Goal: Task Accomplishment & Management: Manage account settings

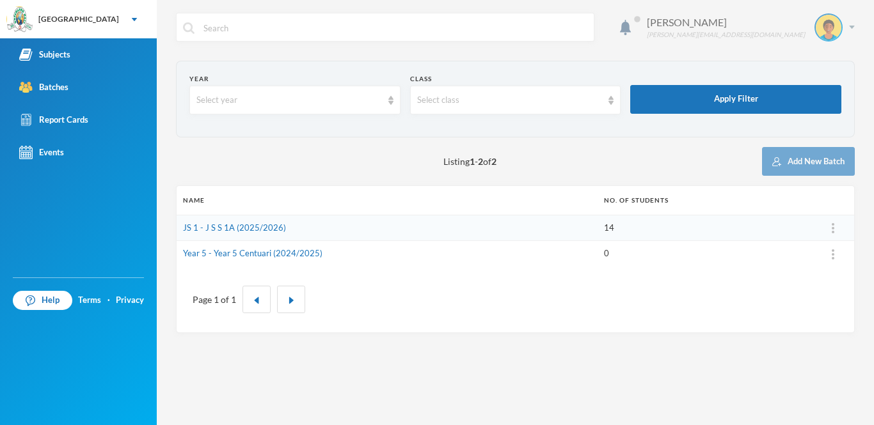
click at [852, 24] on div "Eshemoghie Victor victor.eshemogie@greenlandhall.org" at bounding box center [745, 27] width 217 height 28
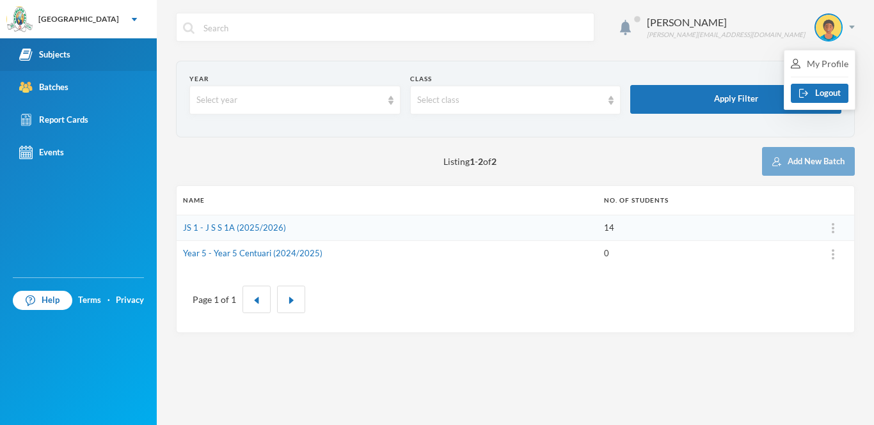
click at [109, 58] on link "Subjects" at bounding box center [78, 54] width 157 height 33
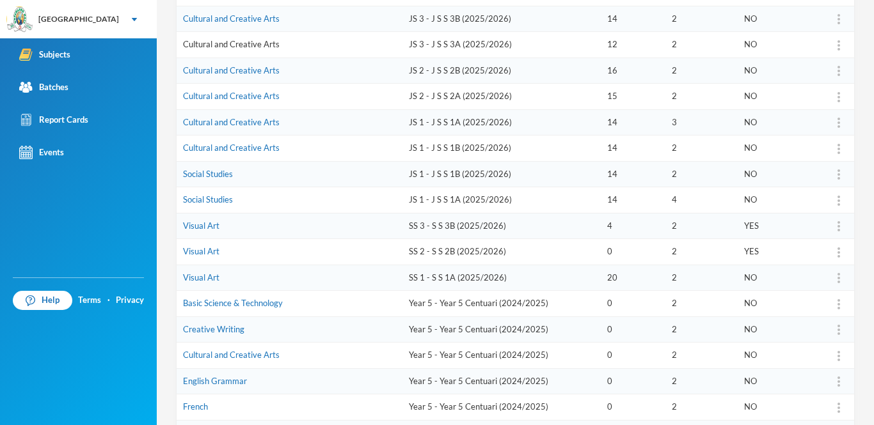
scroll to position [217, 0]
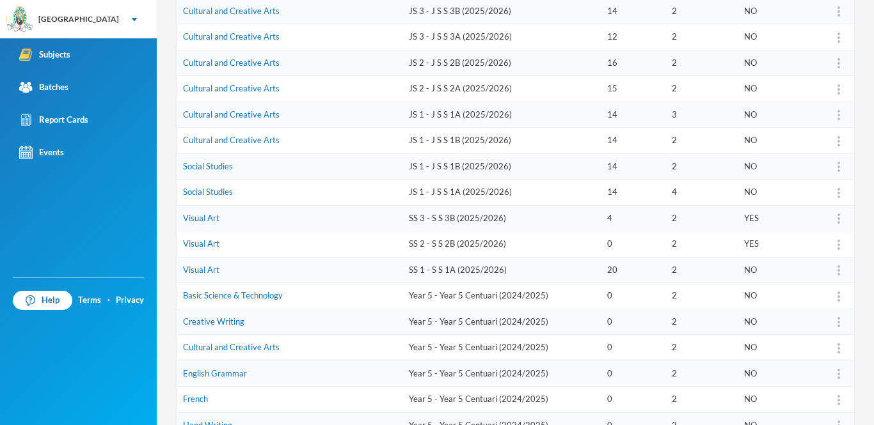
click at [425, 214] on td "SS 3 - S S 3B (2025/2026)" at bounding box center [501, 218] width 198 height 26
click at [210, 219] on link "Visual Art" at bounding box center [201, 218] width 36 height 10
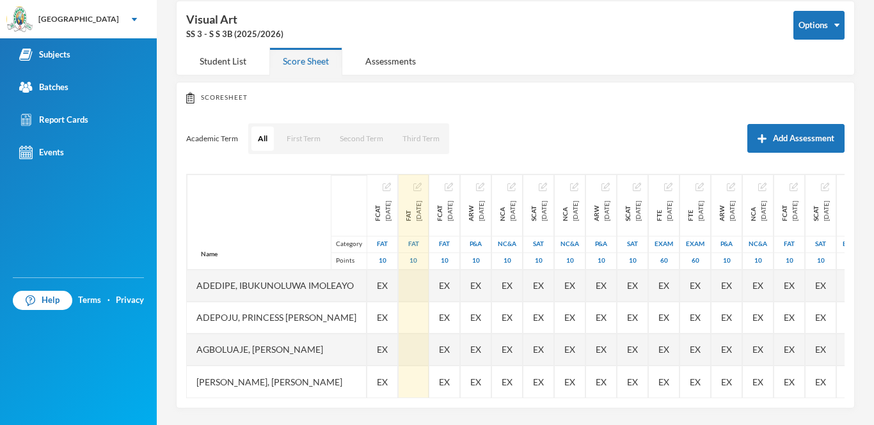
scroll to position [62, 0]
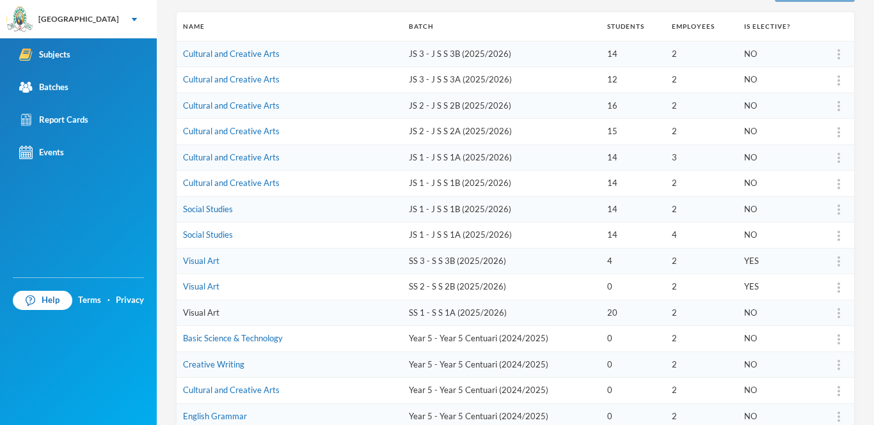
click at [193, 308] on link "Visual Art" at bounding box center [201, 313] width 36 height 10
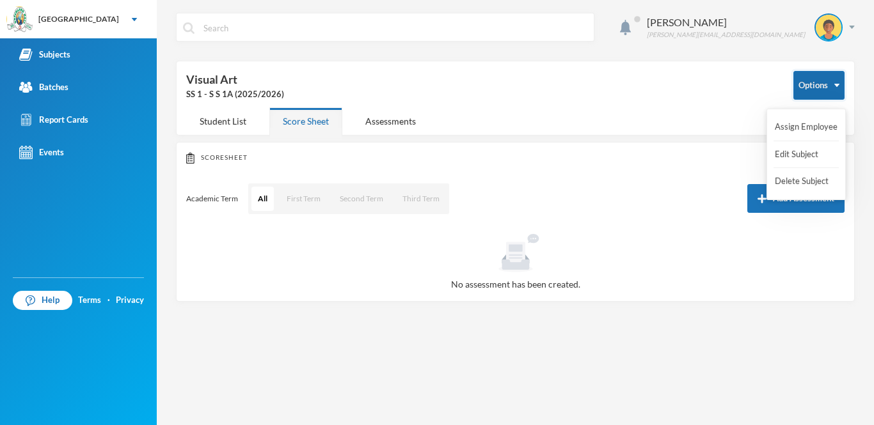
click at [806, 81] on button "Options" at bounding box center [818, 85] width 51 height 29
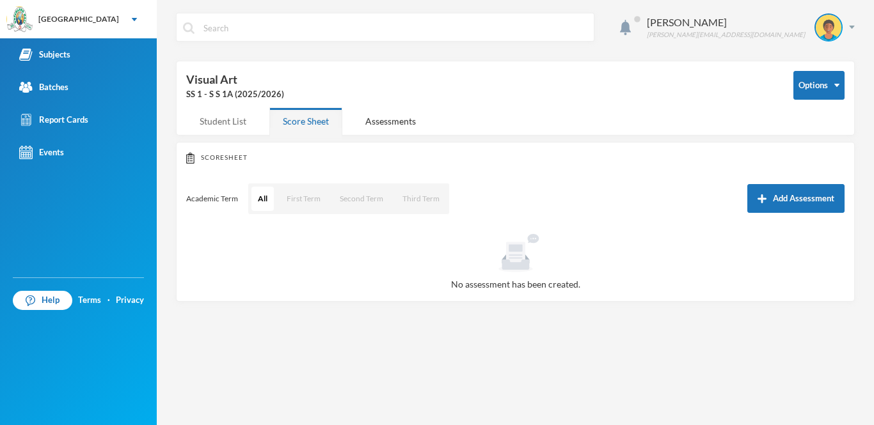
click at [212, 132] on div "Student List" at bounding box center [223, 121] width 74 height 28
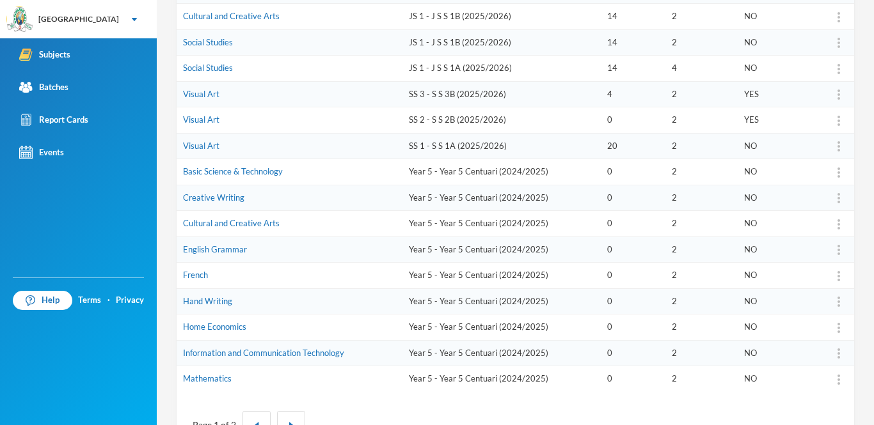
scroll to position [381, 0]
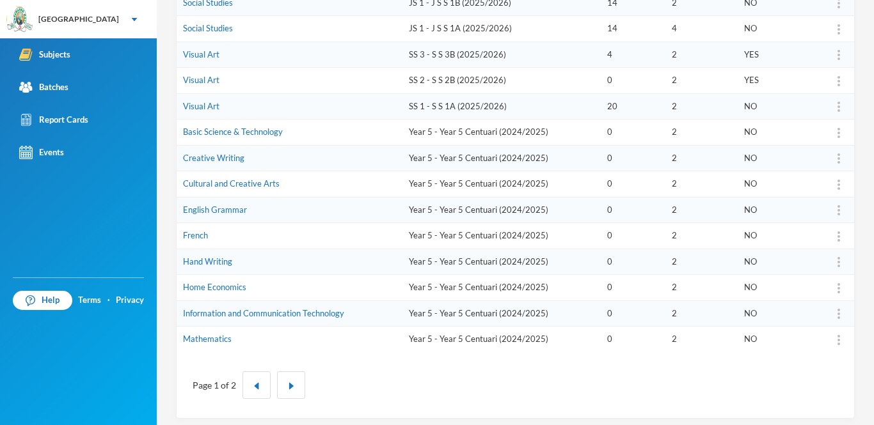
click at [215, 85] on td "Visual Art" at bounding box center [290, 81] width 226 height 26
click at [216, 83] on td "Visual Art" at bounding box center [290, 81] width 226 height 26
click at [211, 78] on link "Visual Art" at bounding box center [201, 80] width 36 height 10
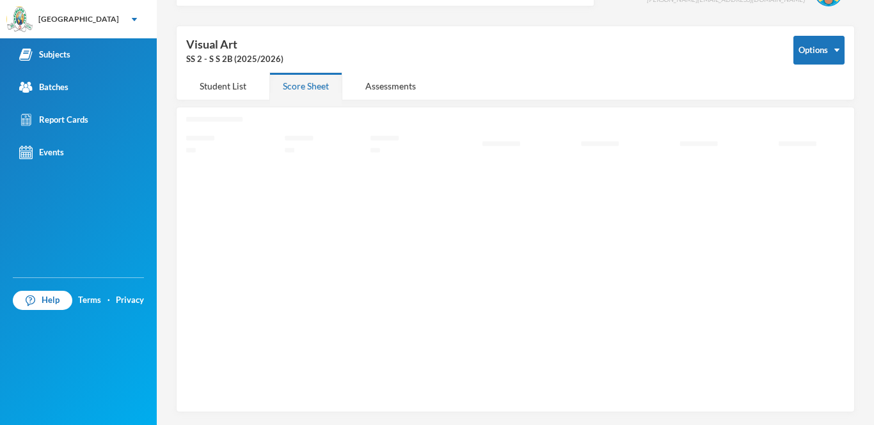
scroll to position [35, 0]
click at [217, 86] on div "Options Visual Art SS 2 - S S 2B (2025/2026) Student List Score Sheet Assessmen…" at bounding box center [515, 63] width 679 height 75
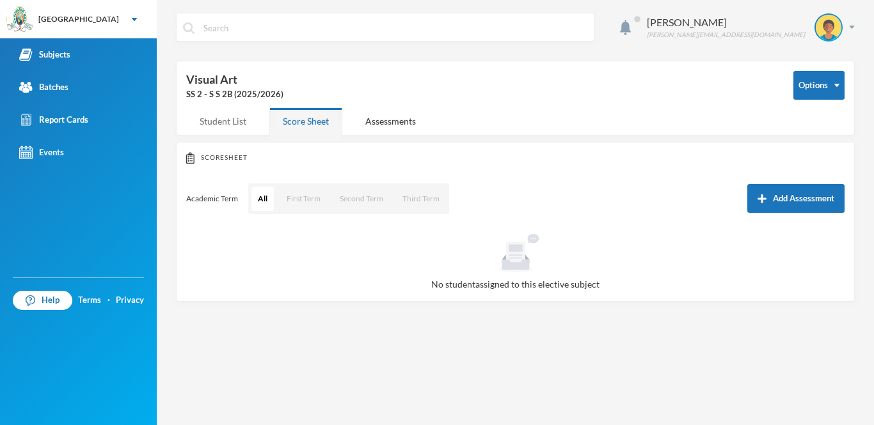
scroll to position [0, 0]
click at [252, 94] on div "SS 2 - S S 2B (2025/2026)" at bounding box center [480, 94] width 588 height 13
click at [242, 122] on div "Student List" at bounding box center [223, 121] width 74 height 28
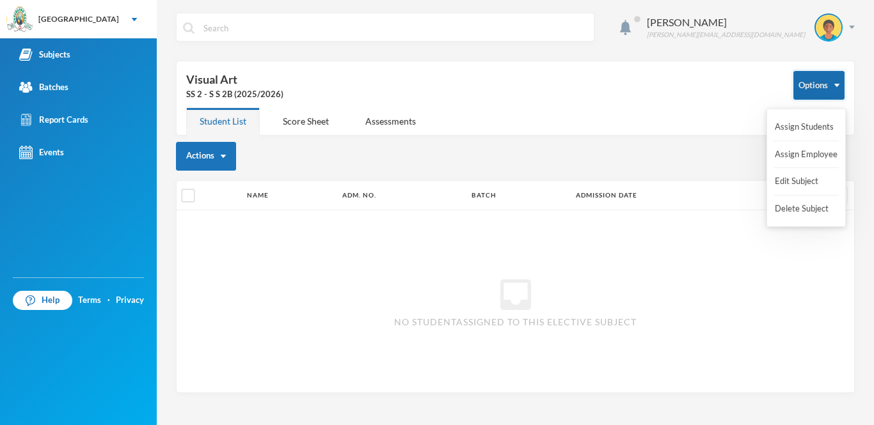
click at [800, 75] on button "Options" at bounding box center [818, 85] width 51 height 29
click at [796, 130] on button "Assign Students" at bounding box center [803, 127] width 61 height 23
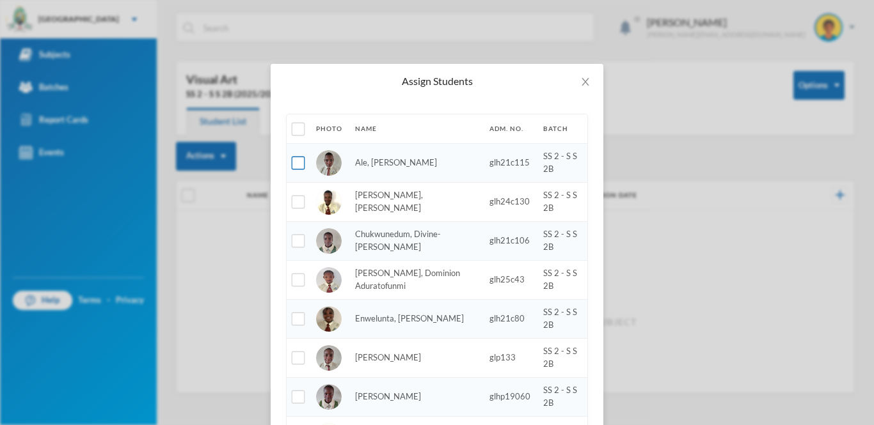
click at [293, 169] on input "checkbox" at bounding box center [298, 163] width 13 height 13
checkbox input "true"
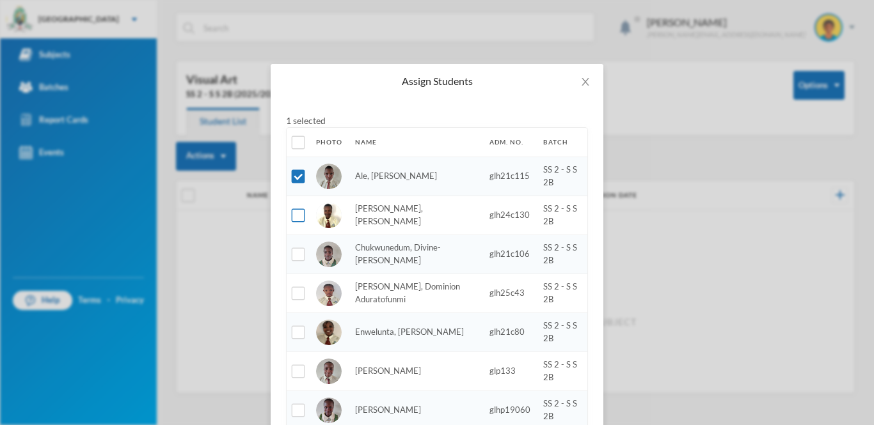
click at [299, 217] on input "checkbox" at bounding box center [298, 215] width 13 height 13
checkbox input "true"
click at [299, 252] on input "checkbox" at bounding box center [298, 254] width 13 height 13
checkbox input "true"
click at [292, 291] on input "checkbox" at bounding box center [298, 293] width 13 height 13
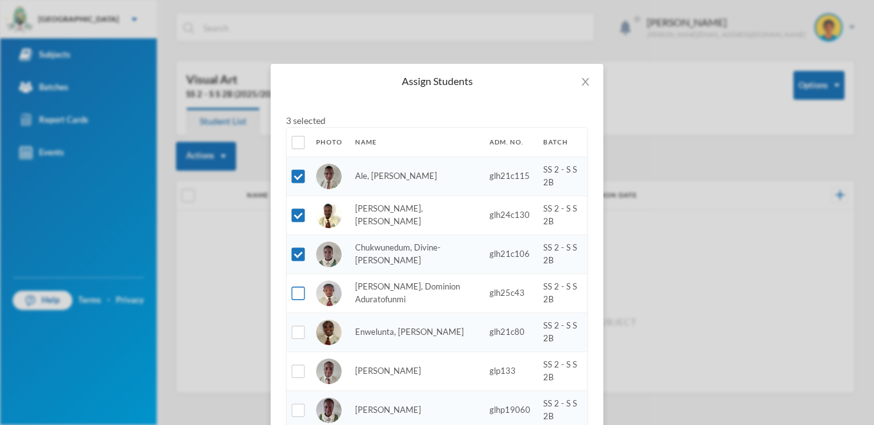
checkbox input "true"
click at [301, 332] on input "checkbox" at bounding box center [298, 332] width 13 height 13
checkbox input "true"
click at [301, 365] on input "checkbox" at bounding box center [298, 371] width 13 height 13
checkbox input "true"
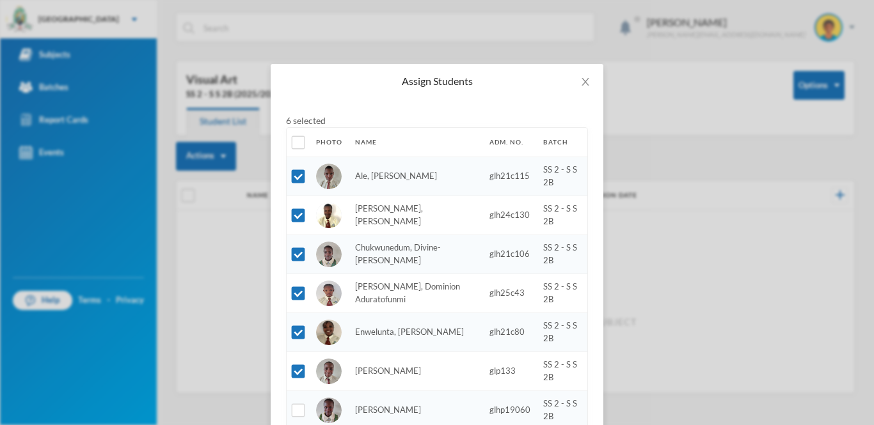
scroll to position [39, 0]
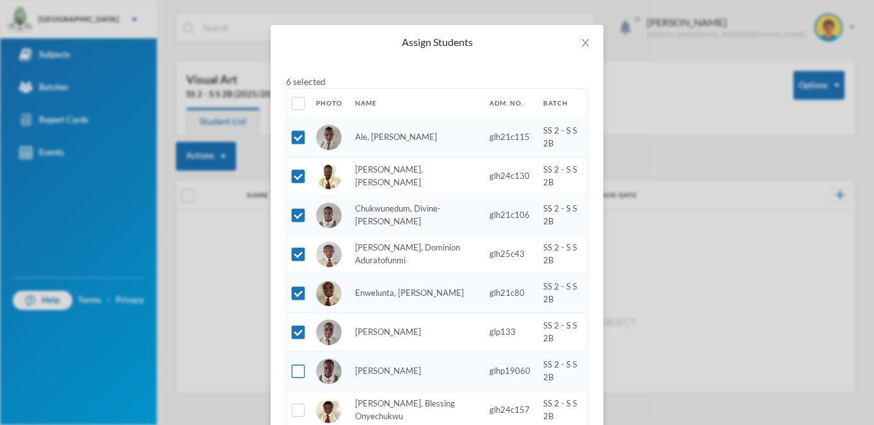
click at [300, 374] on input "checkbox" at bounding box center [298, 371] width 13 height 13
checkbox input "true"
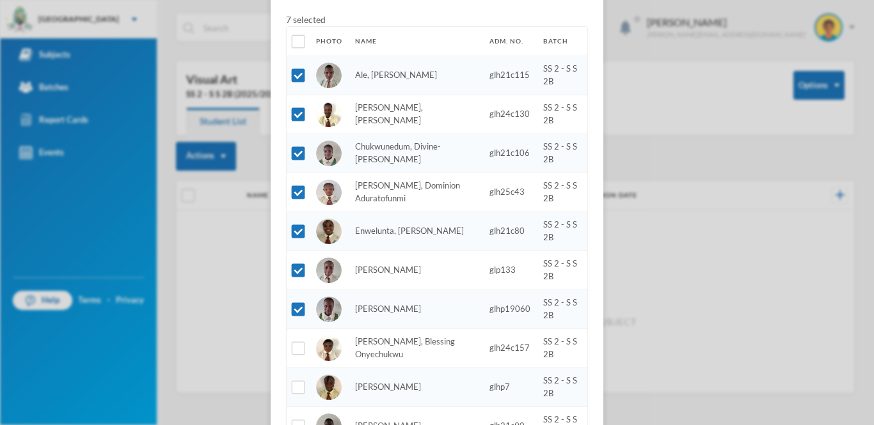
scroll to position [202, 0]
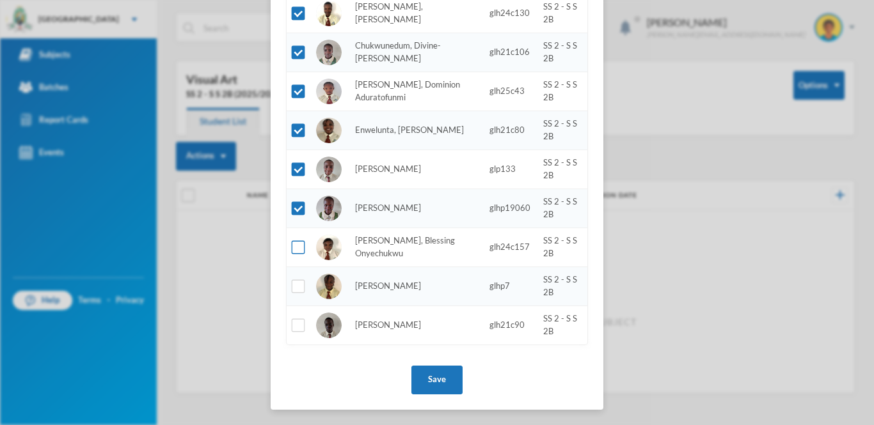
click at [299, 249] on input "checkbox" at bounding box center [298, 247] width 13 height 13
checkbox input "true"
click at [299, 285] on input "checkbox" at bounding box center [298, 286] width 13 height 13
checkbox input "true"
click at [299, 325] on input "checkbox" at bounding box center [298, 325] width 13 height 13
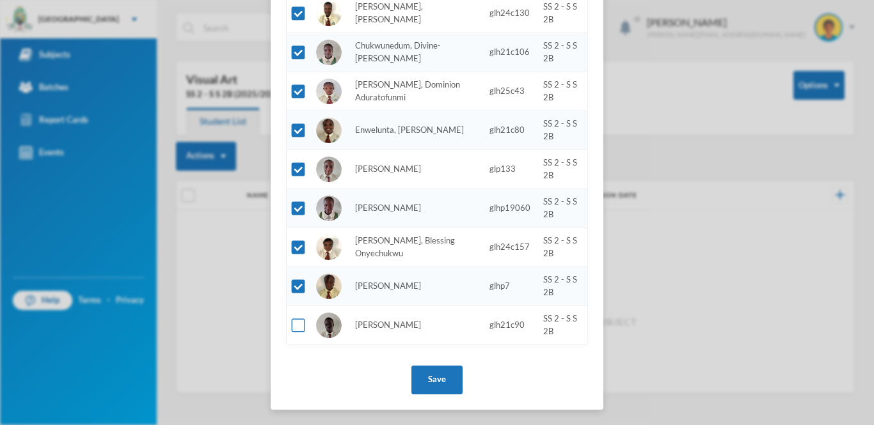
checkbox input "true"
click at [441, 378] on button "Save" at bounding box center [436, 380] width 51 height 29
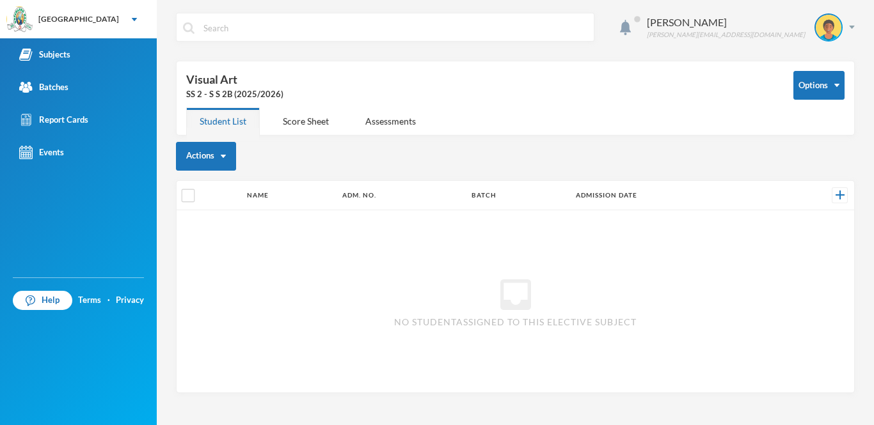
scroll to position [138, 0]
